Goal: Task Accomplishment & Management: Manage account settings

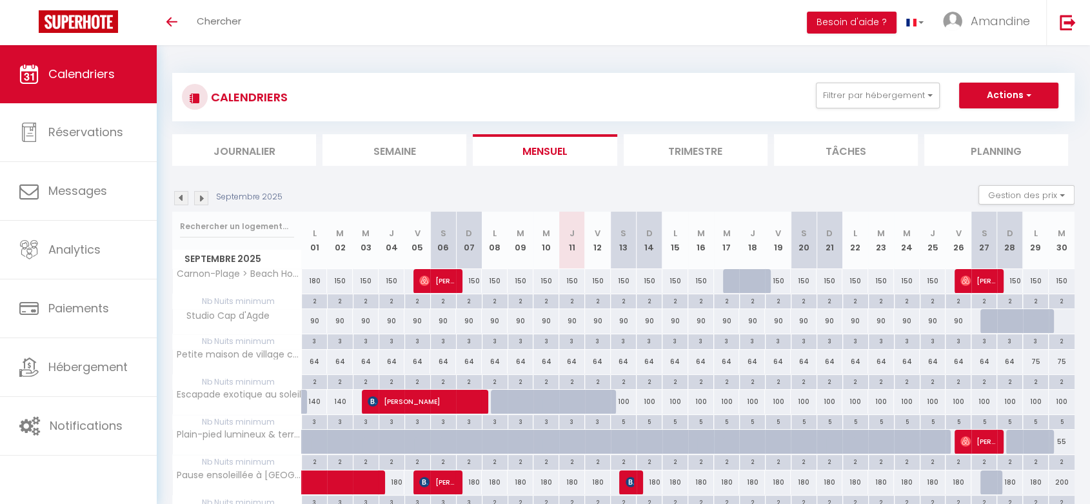
click at [202, 202] on img at bounding box center [201, 198] width 14 height 14
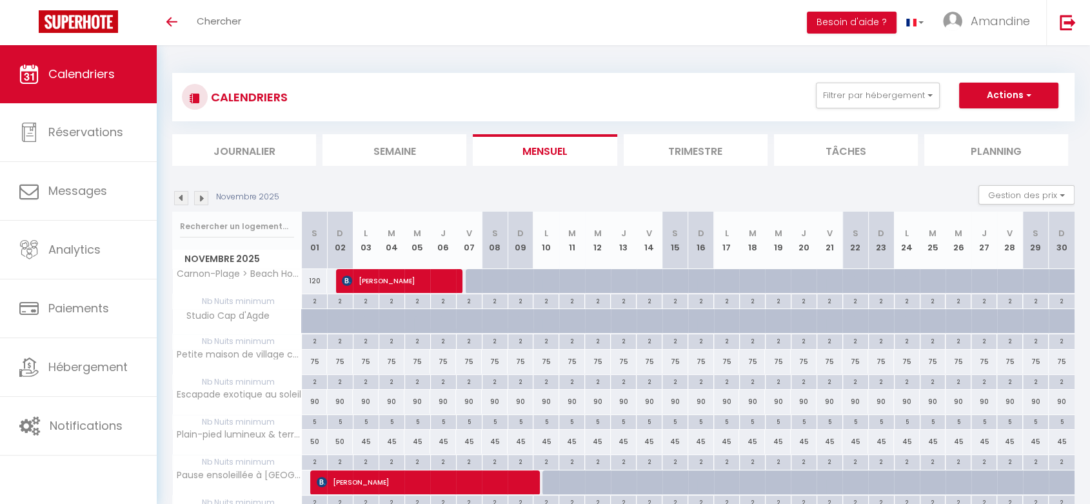
click at [202, 202] on img at bounding box center [201, 198] width 14 height 14
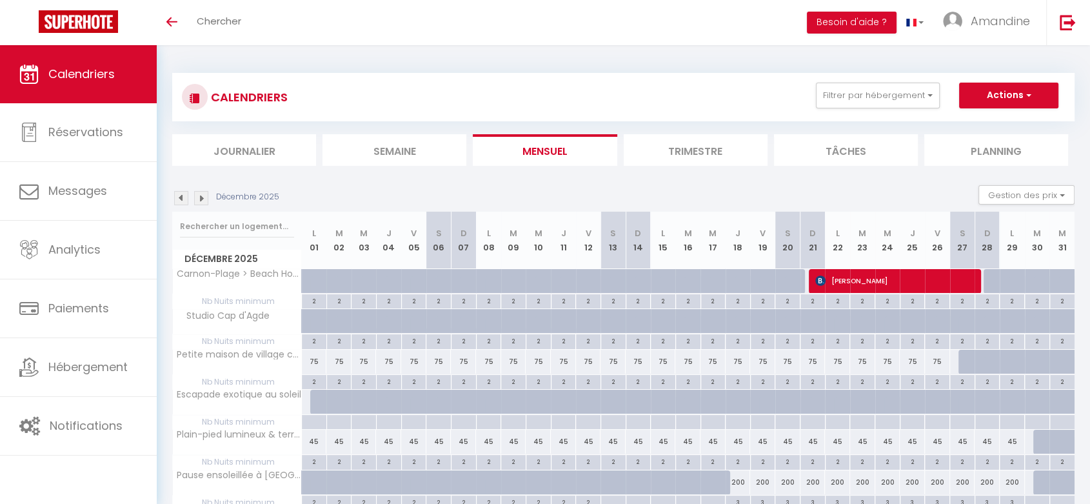
click at [202, 202] on img at bounding box center [201, 198] width 14 height 14
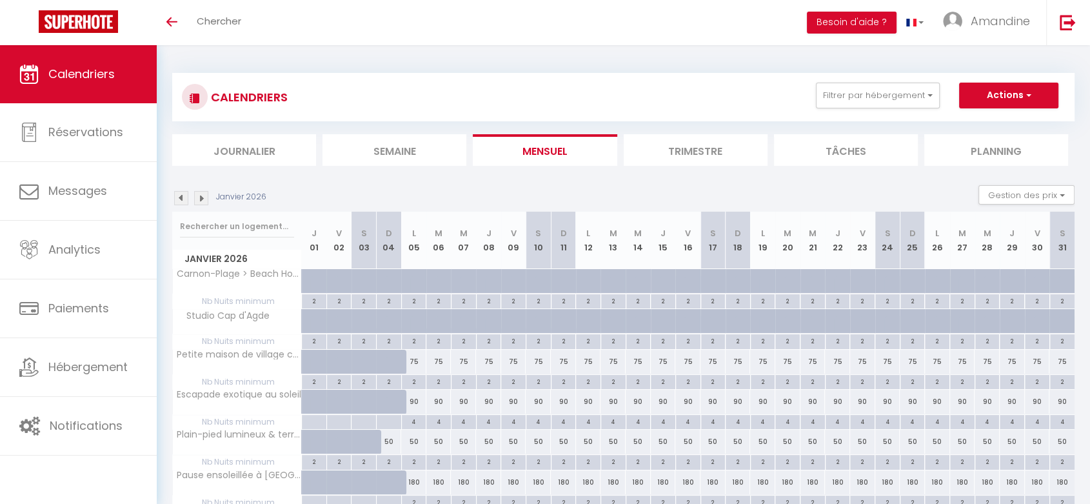
click at [202, 202] on img at bounding box center [201, 198] width 14 height 14
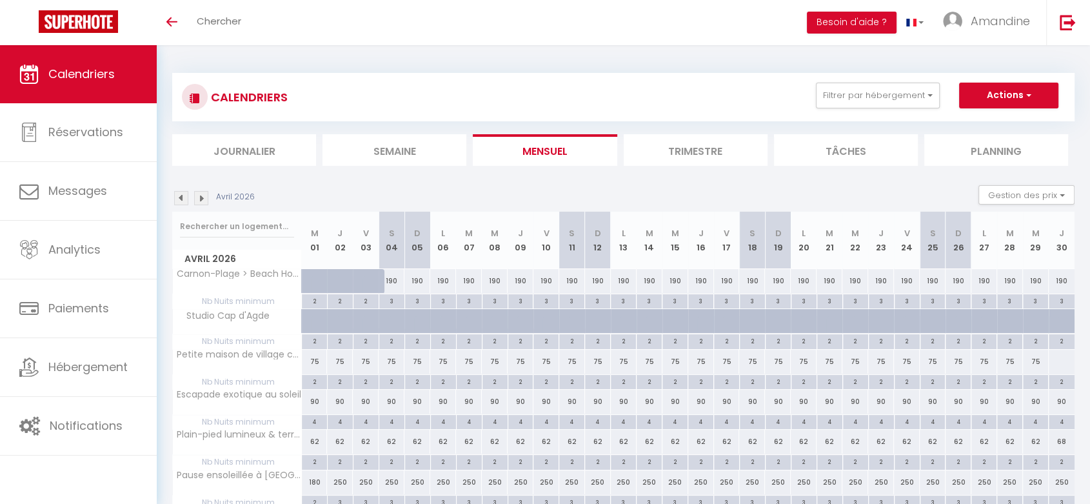
click at [202, 202] on img at bounding box center [201, 198] width 14 height 14
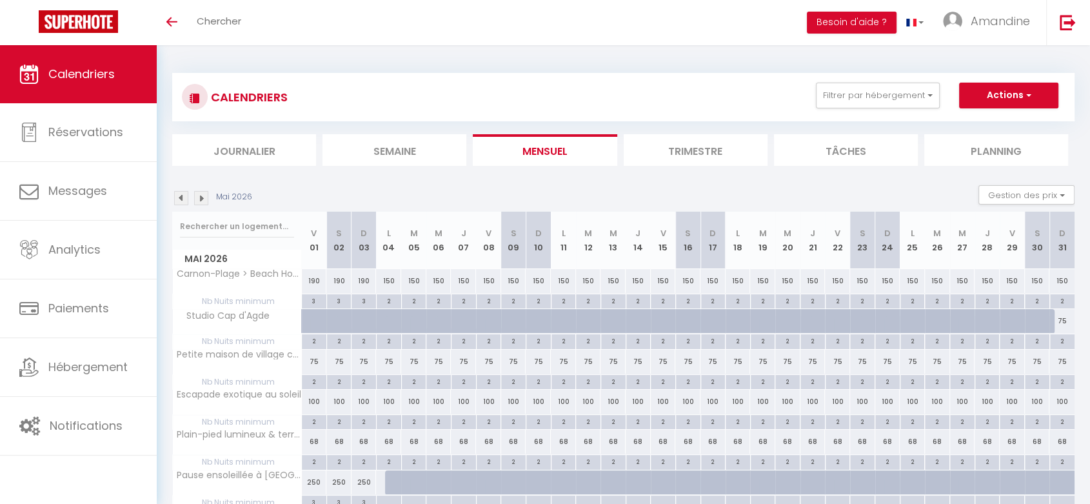
click at [202, 202] on img at bounding box center [201, 198] width 14 height 14
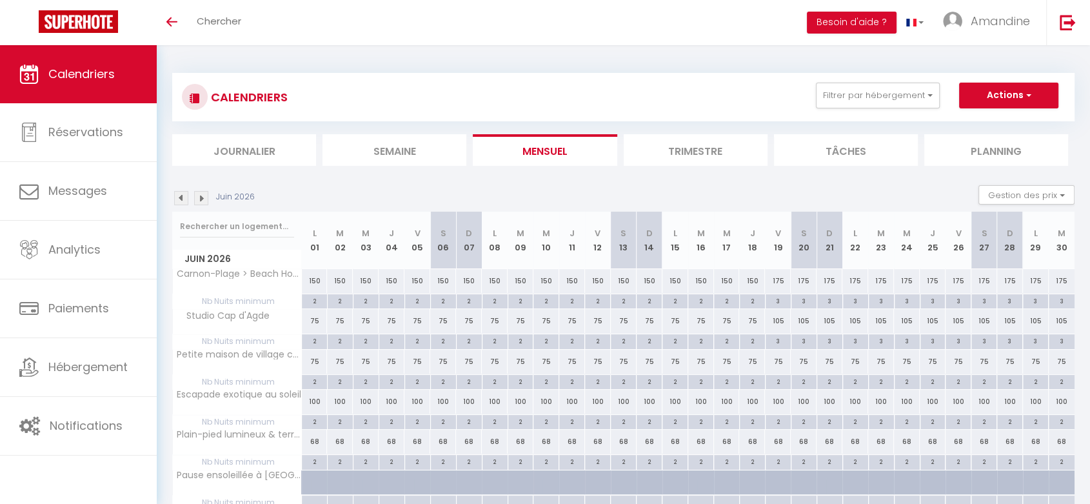
click at [202, 202] on img at bounding box center [201, 198] width 14 height 14
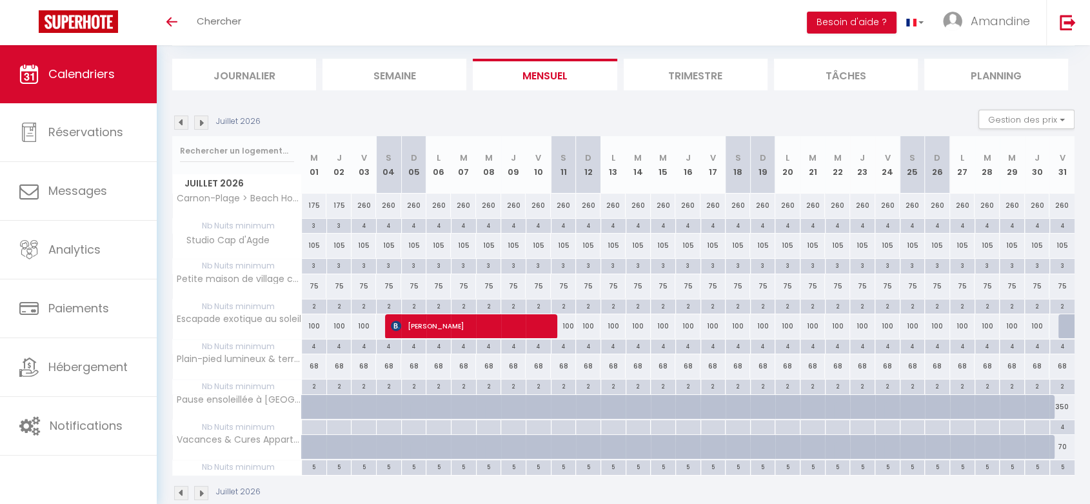
scroll to position [98, 0]
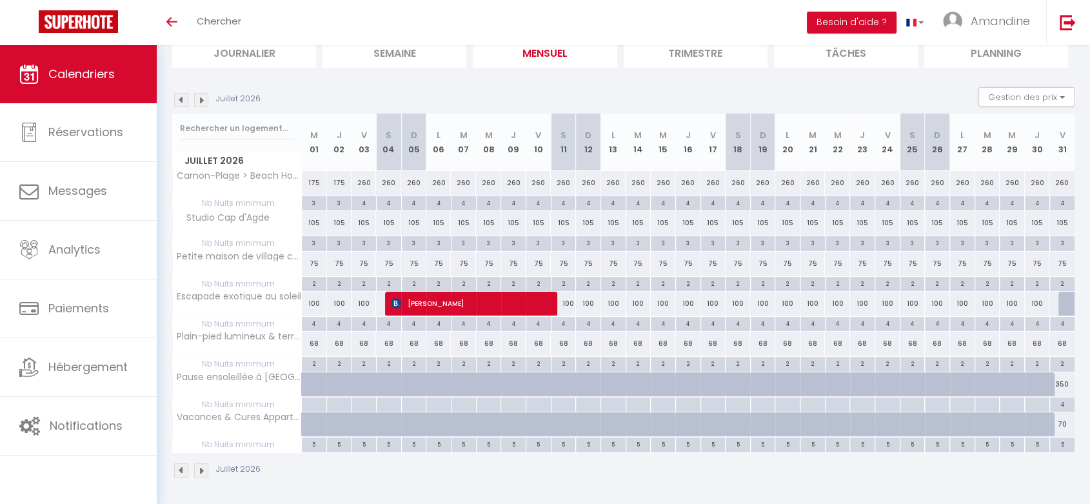
click at [561, 306] on div "100" at bounding box center [563, 303] width 25 height 24
type input "100"
type input "[DATE]"
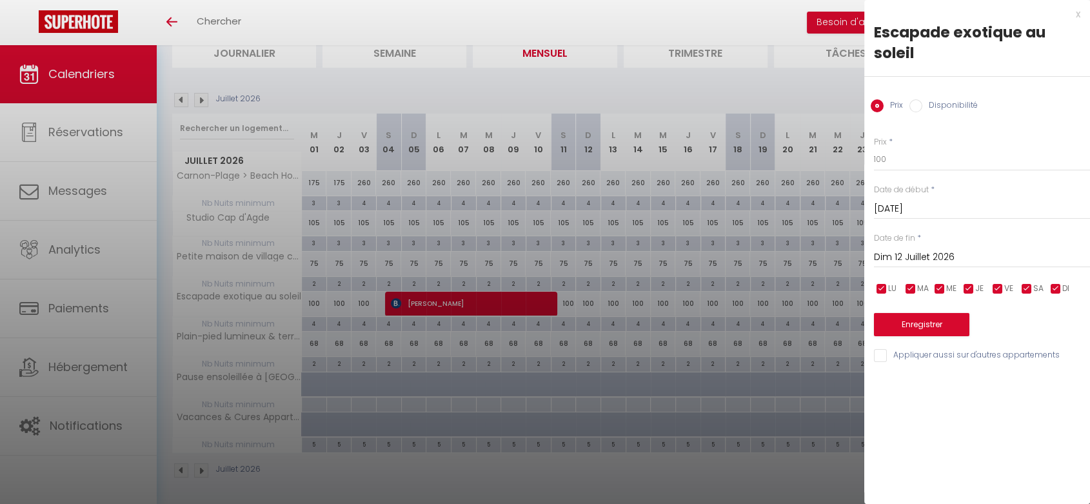
click at [991, 253] on input "Dim 12 Juillet 2026" at bounding box center [982, 257] width 216 height 17
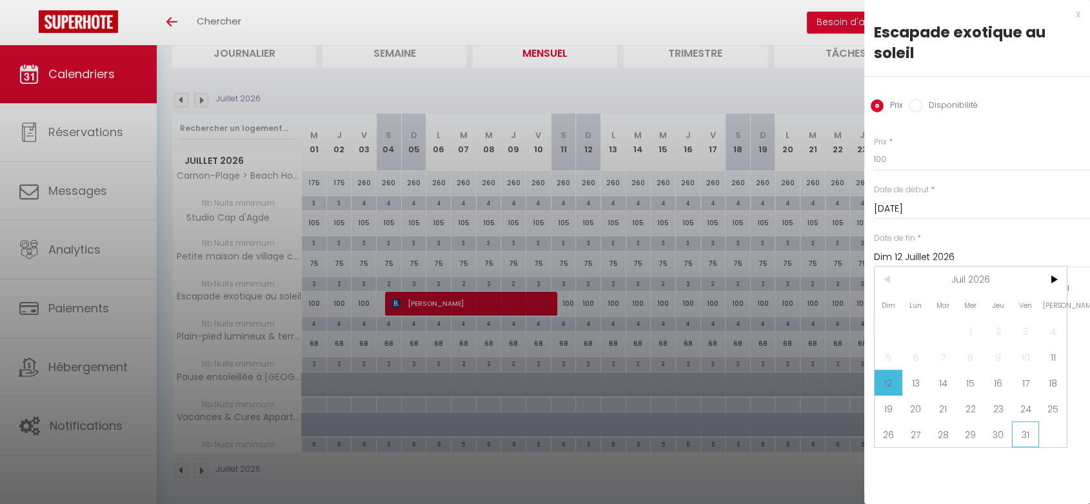
click at [1018, 432] on span "31" at bounding box center [1026, 434] width 28 height 26
type input "Ven 31 Juillet 2026"
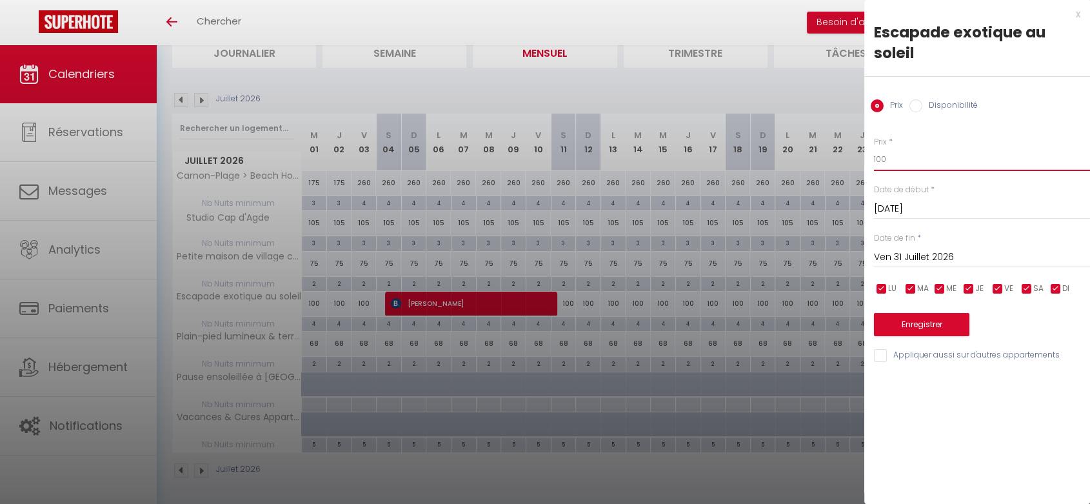
click at [898, 161] on input "100" at bounding box center [982, 159] width 216 height 23
type input "120"
click at [913, 325] on button "Enregistrer" at bounding box center [921, 324] width 95 height 23
